Goal: Task Accomplishment & Management: Complete application form

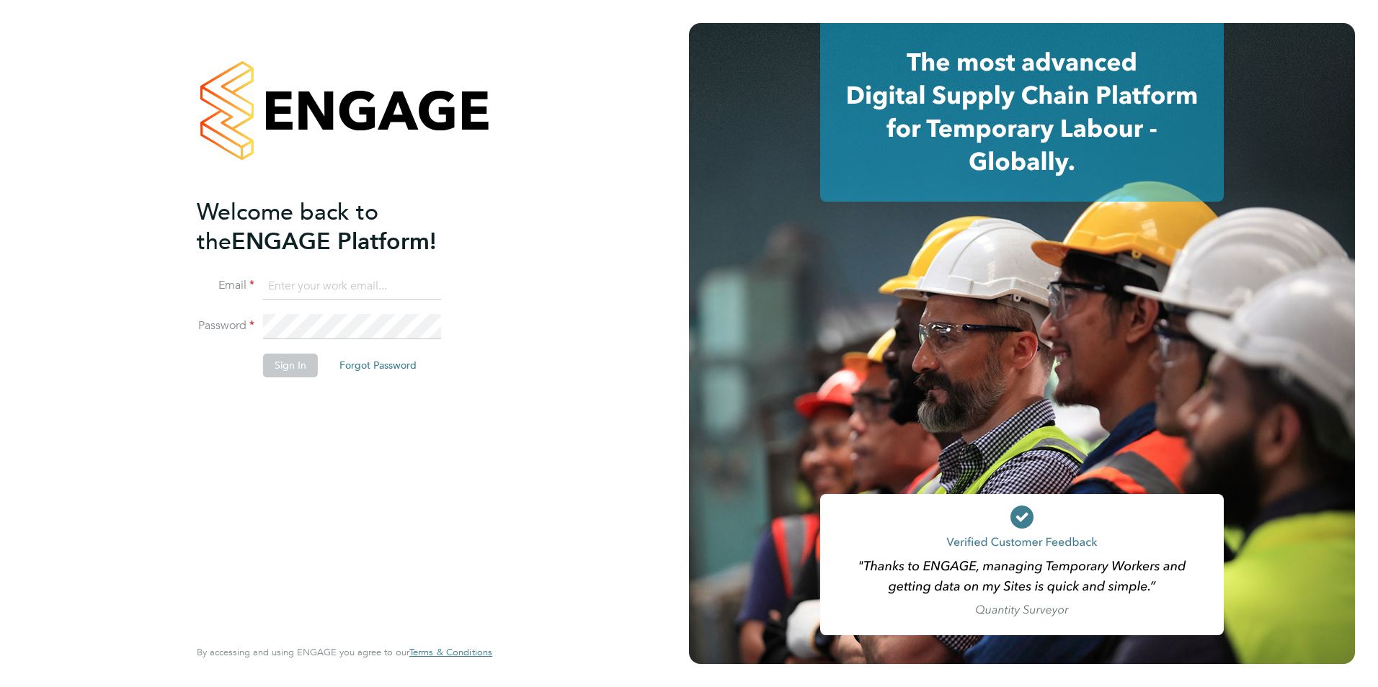
type input "naeem_432@yahoo.co.uk"
click at [282, 370] on button "Sign In" at bounding box center [290, 365] width 55 height 23
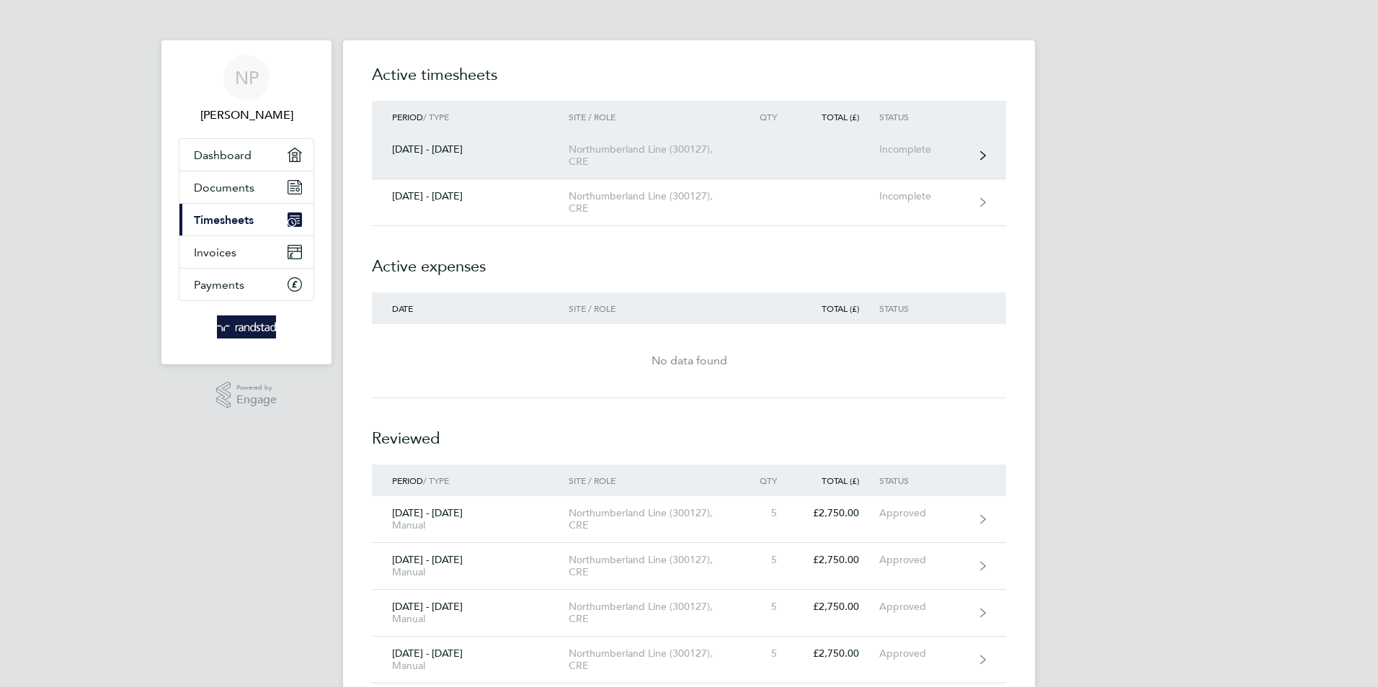
click at [894, 148] on div "Incomplete" at bounding box center [923, 149] width 89 height 12
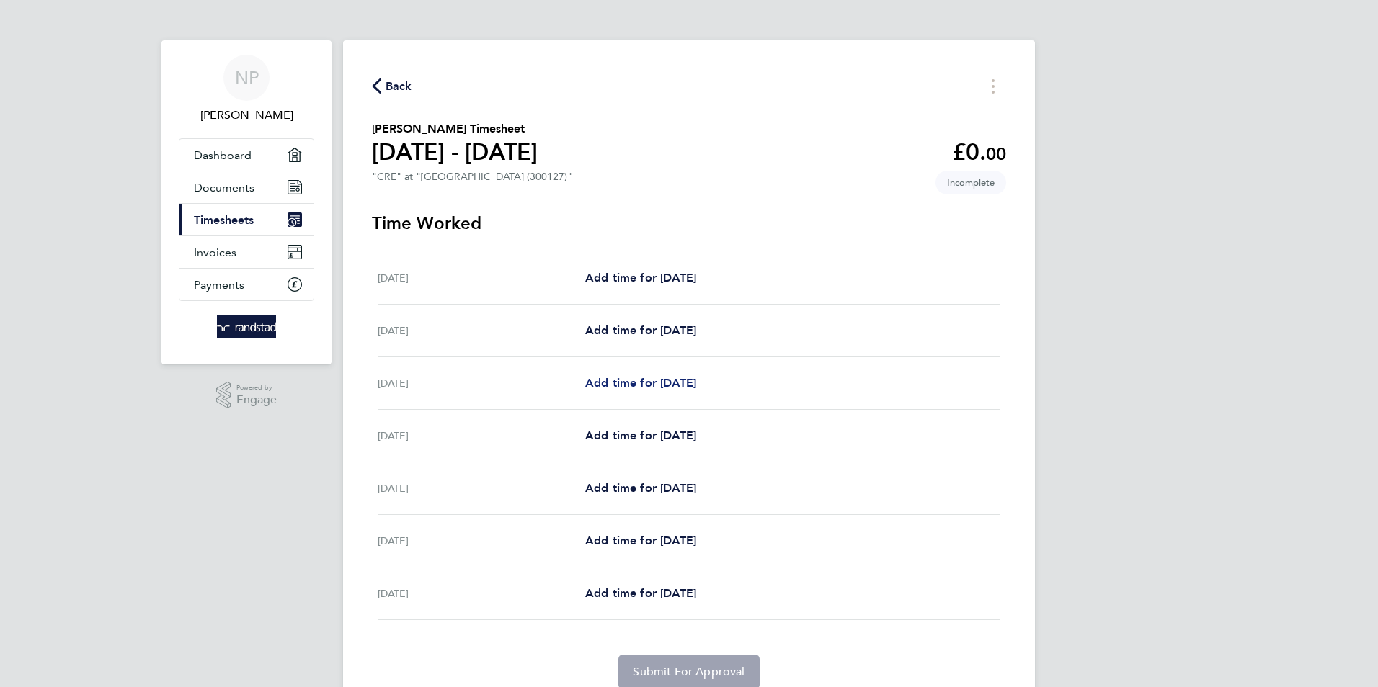
click at [641, 386] on span "Add time for [DATE]" at bounding box center [640, 383] width 111 height 14
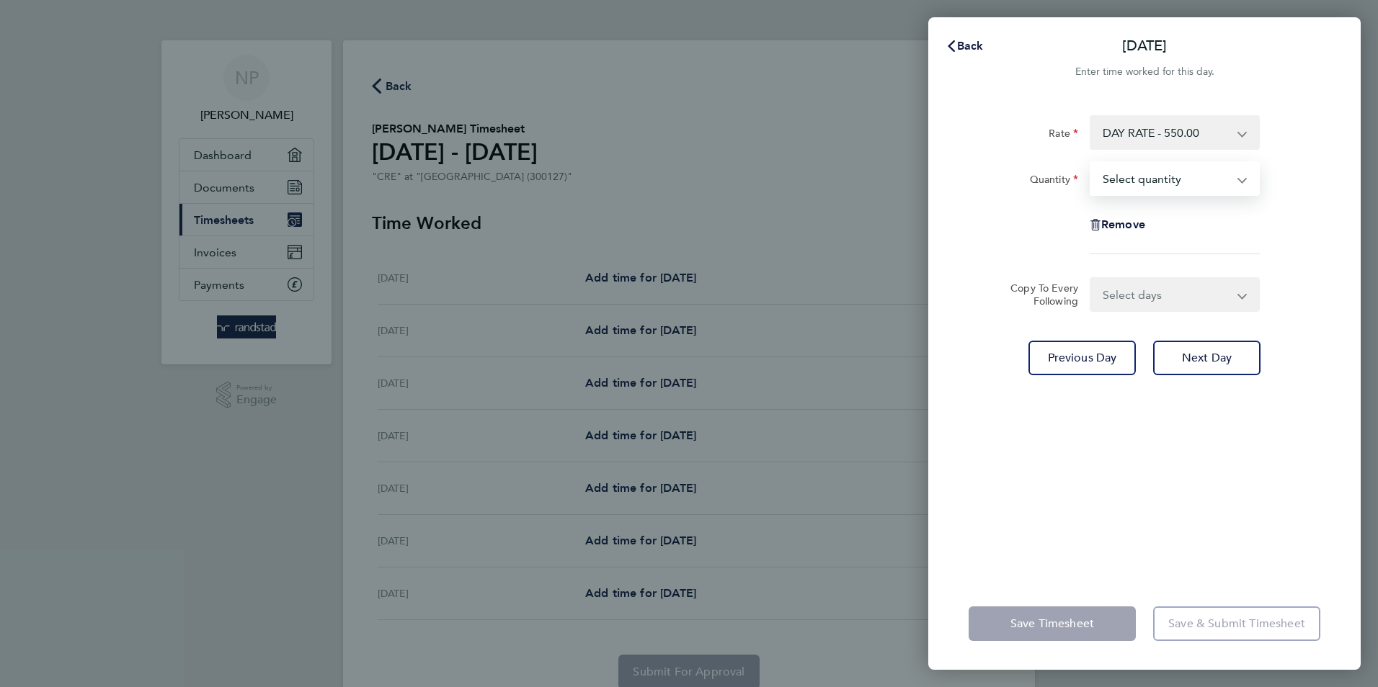
click at [1190, 184] on select "Select quantity 0.5 1" at bounding box center [1166, 179] width 150 height 32
select select "1"
click at [1091, 163] on select "Select quantity 0.5 1" at bounding box center [1166, 179] width 150 height 32
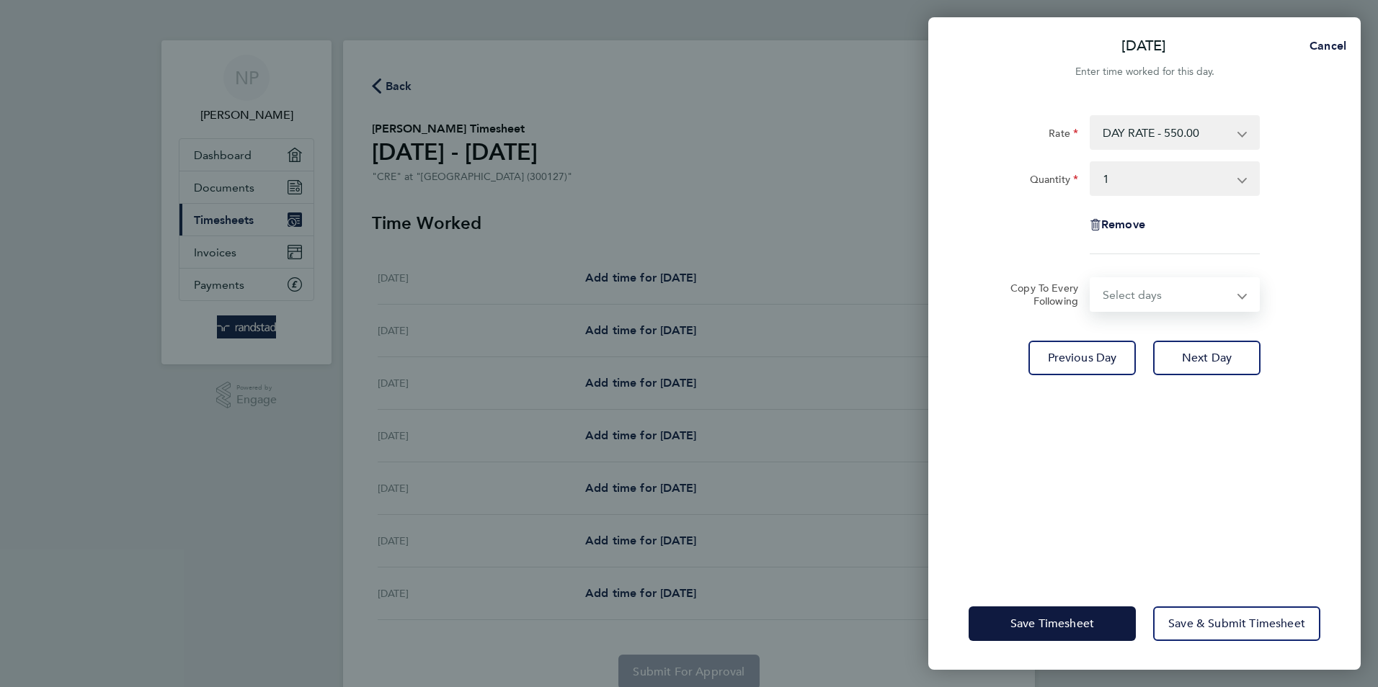
click at [1135, 295] on select "Select days Day [DATE] [DATE] [DATE] [DATE]" at bounding box center [1166, 295] width 151 height 32
select select "DAY"
click at [1091, 279] on select "Select days Day [DATE] [DATE] [DATE] [DATE]" at bounding box center [1166, 295] width 151 height 32
select select "[DATE]"
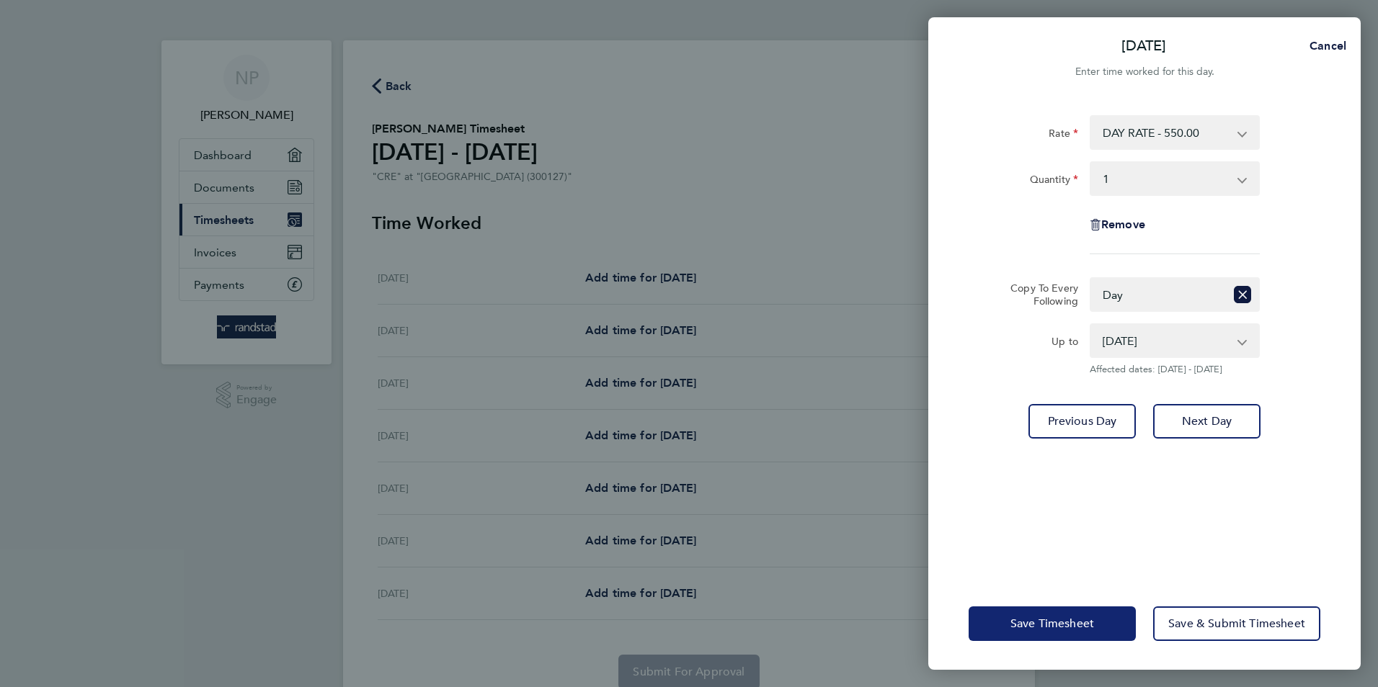
click at [1098, 621] on button "Save Timesheet" at bounding box center [1051, 624] width 167 height 35
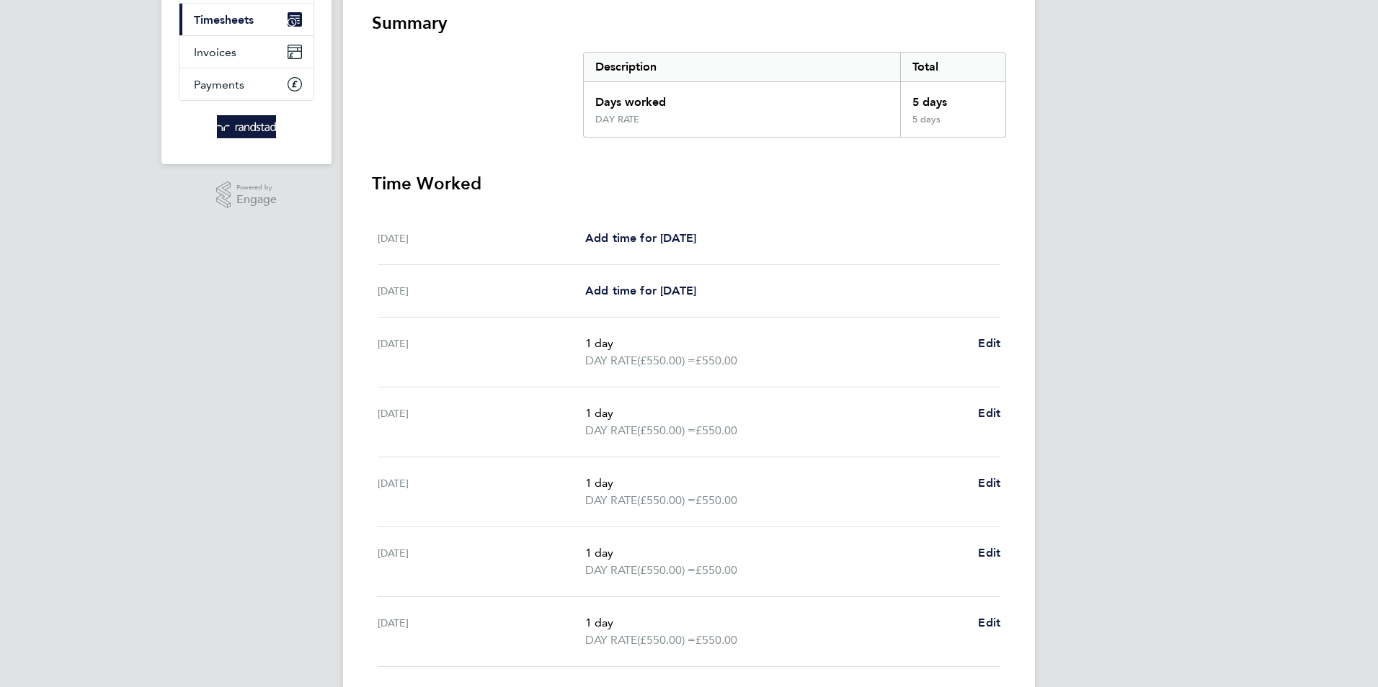
scroll to position [307, 0]
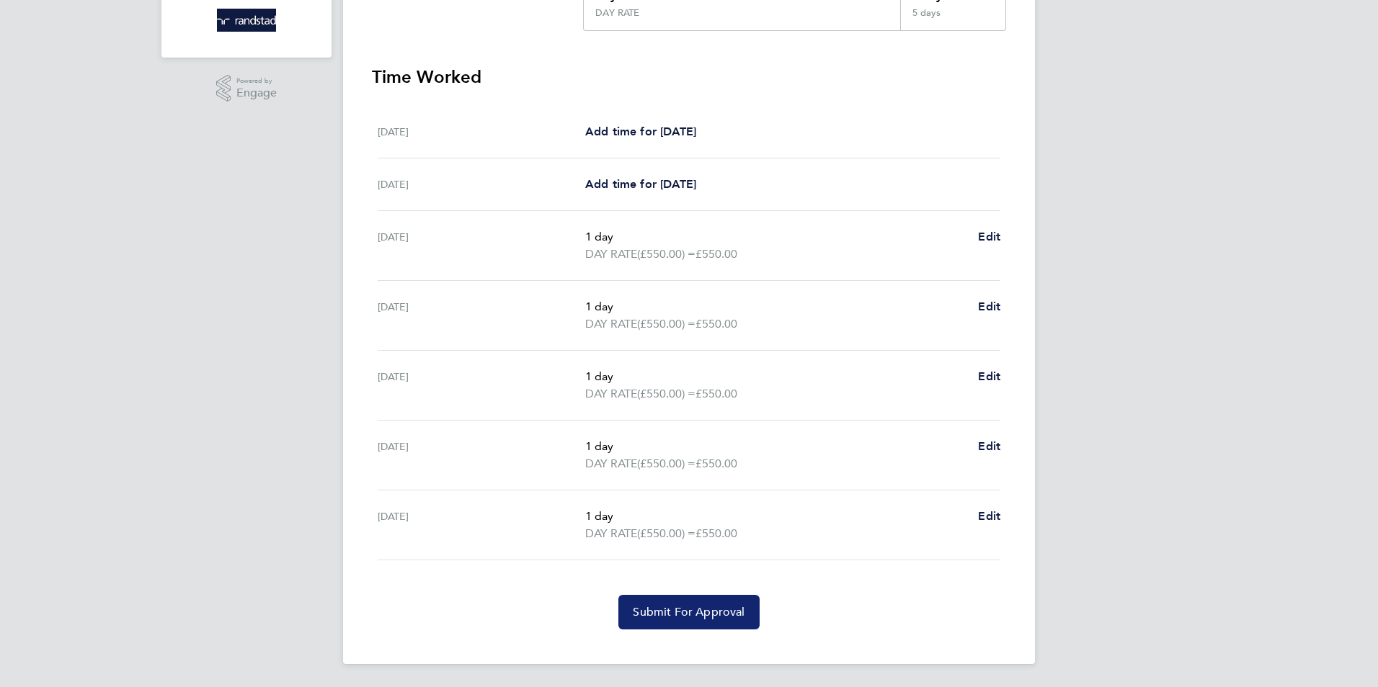
click at [730, 621] on button "Submit For Approval" at bounding box center [688, 612] width 141 height 35
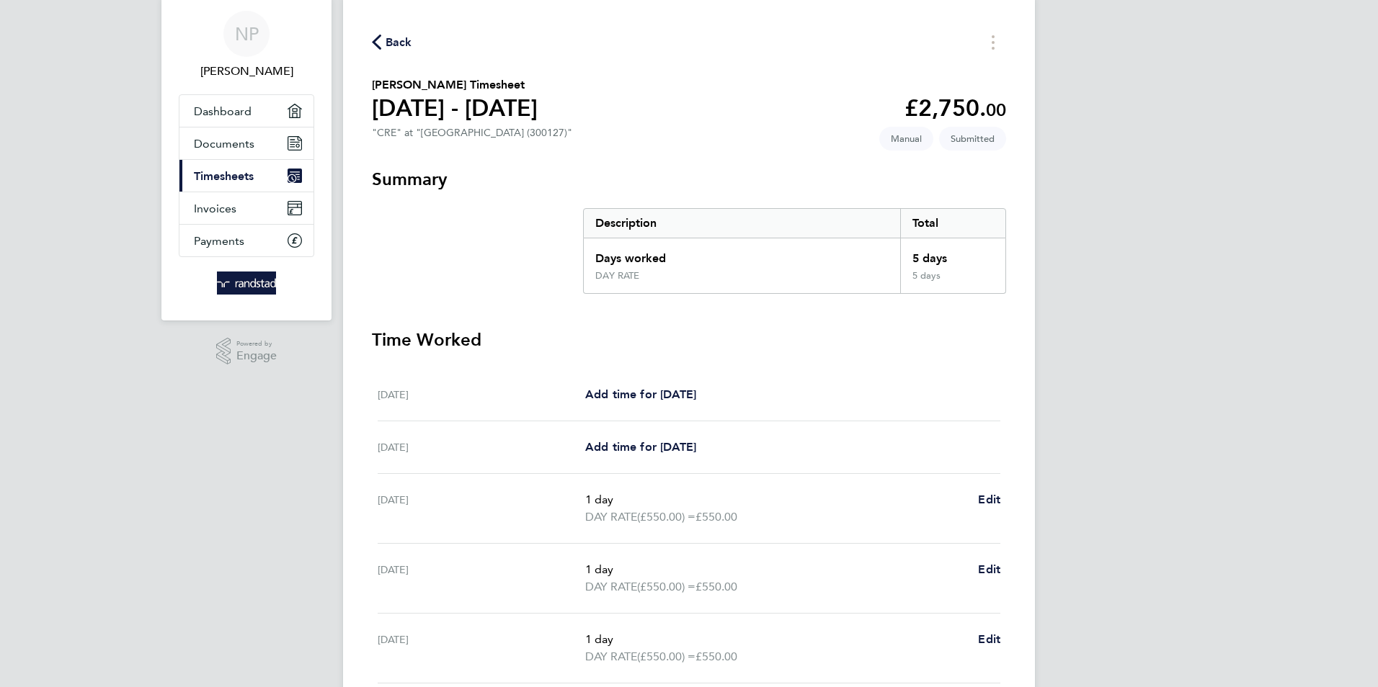
scroll to position [0, 0]
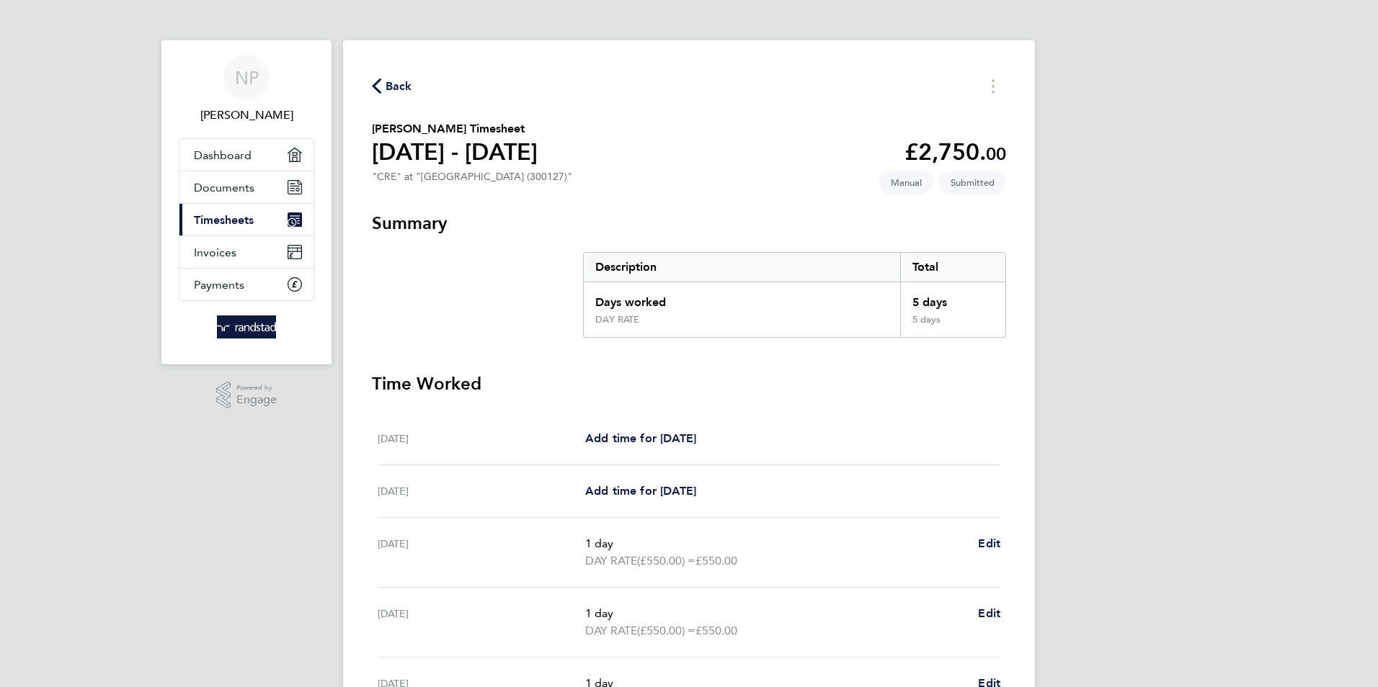
click at [212, 219] on span "Timesheets" at bounding box center [224, 220] width 60 height 14
